Goal: Task Accomplishment & Management: Manage account settings

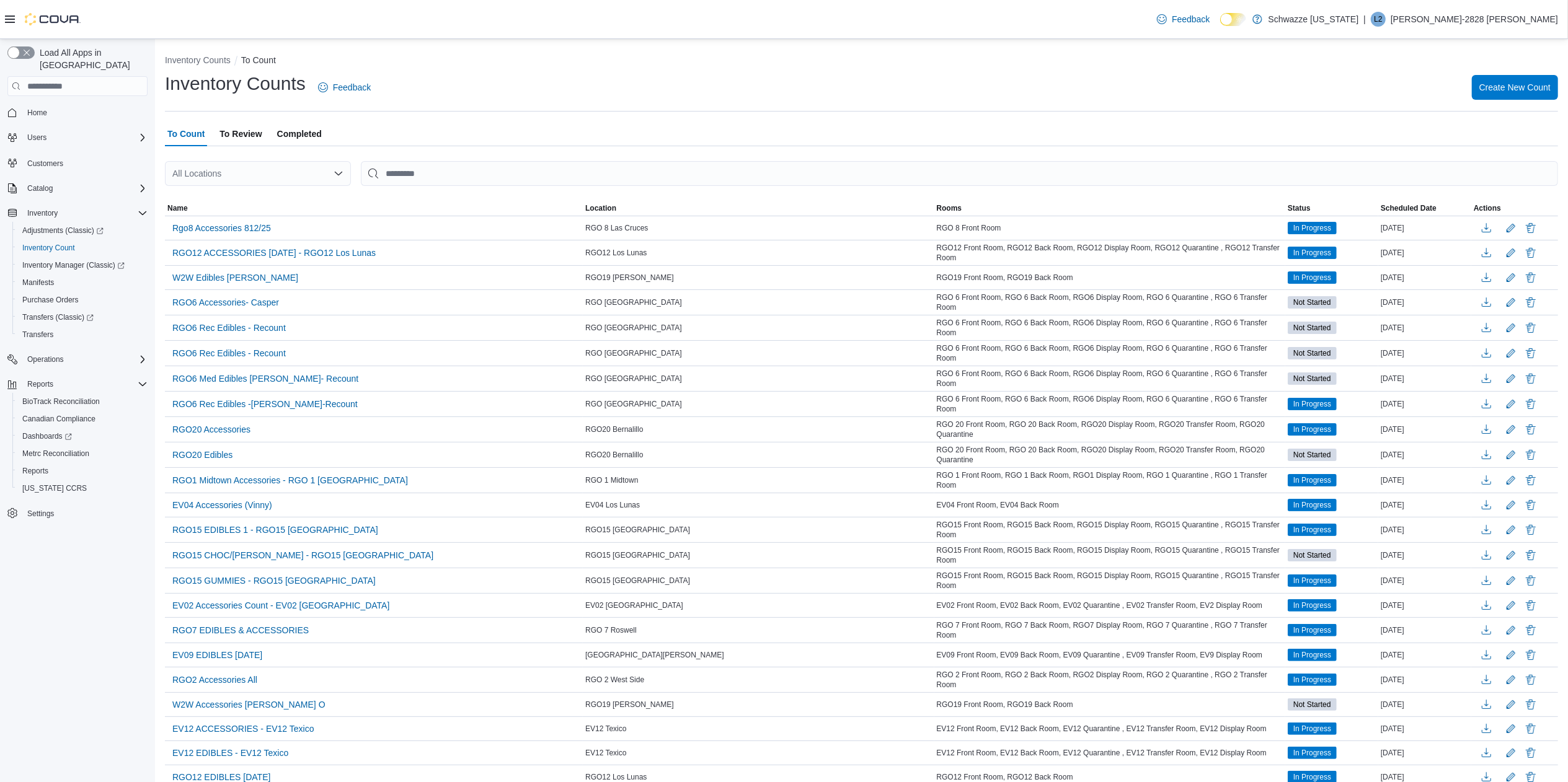
click at [235, 182] on div "All Locations" at bounding box center [258, 174] width 186 height 25
type input "**"
click at [233, 210] on span "RGO15 [GEOGRAPHIC_DATA]" at bounding box center [273, 213] width 122 height 12
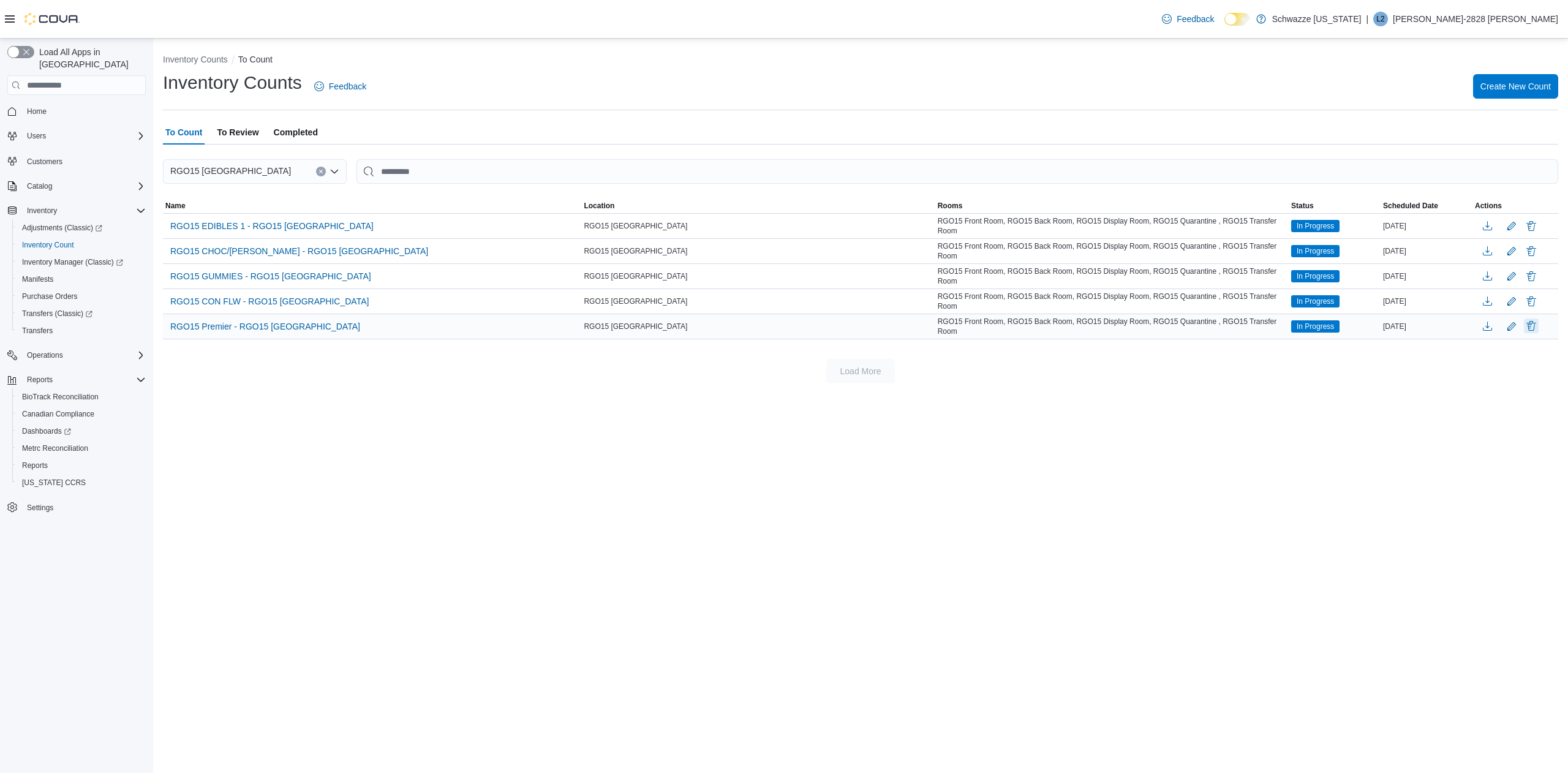
click at [1527, 329] on button "Delete" at bounding box center [1531, 326] width 15 height 15
click at [1498, 442] on span "Delete" at bounding box center [1497, 442] width 25 height 12
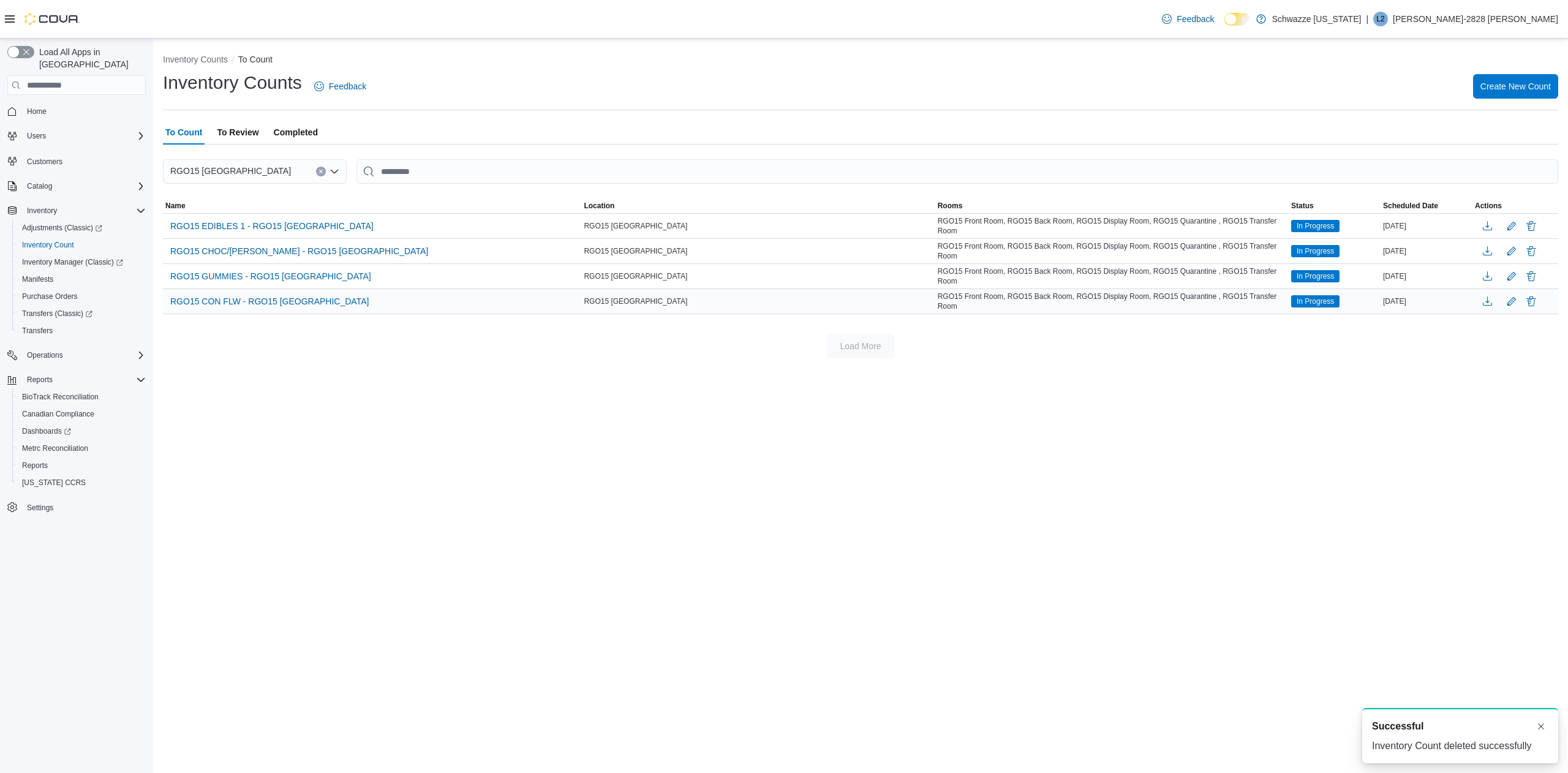
click at [1531, 311] on div at bounding box center [1515, 301] width 81 height 19
click at [1531, 304] on button "Delete" at bounding box center [1531, 301] width 15 height 15
click at [1509, 417] on span "Delete" at bounding box center [1496, 418] width 54 height 25
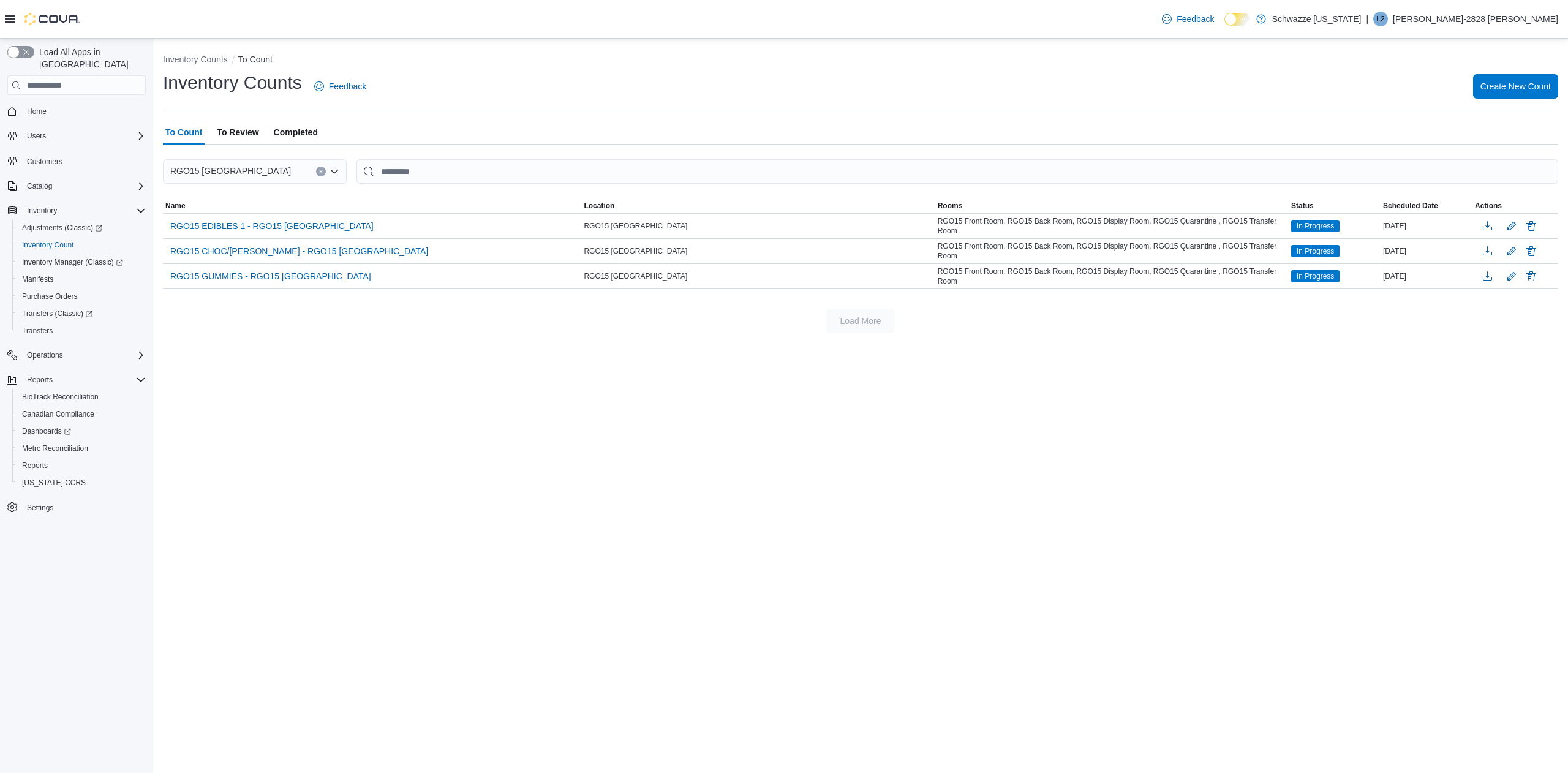
click at [258, 168] on div "RGO15 [GEOGRAPHIC_DATA]" at bounding box center [255, 172] width 184 height 25
click at [388, 125] on div "To Count To Review Completed" at bounding box center [861, 132] width 1395 height 25
